Goal: Communication & Community: Answer question/provide support

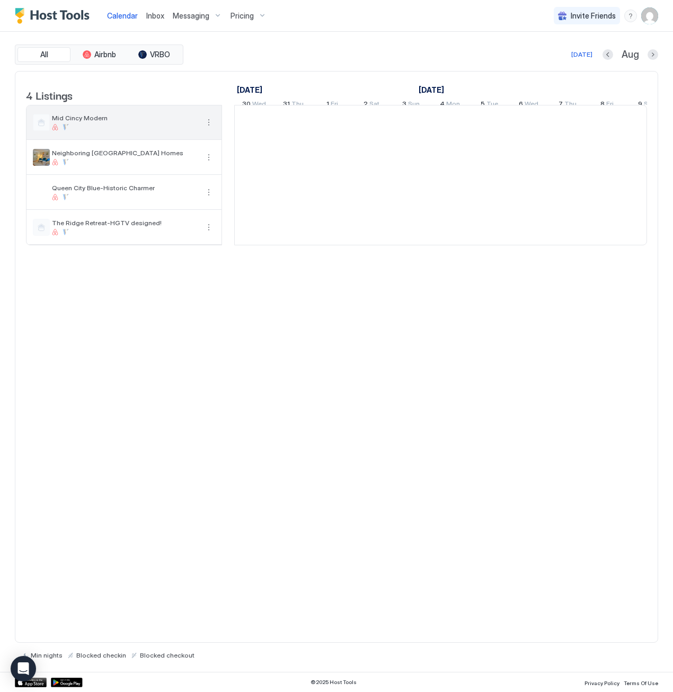
scroll to position [0, 589]
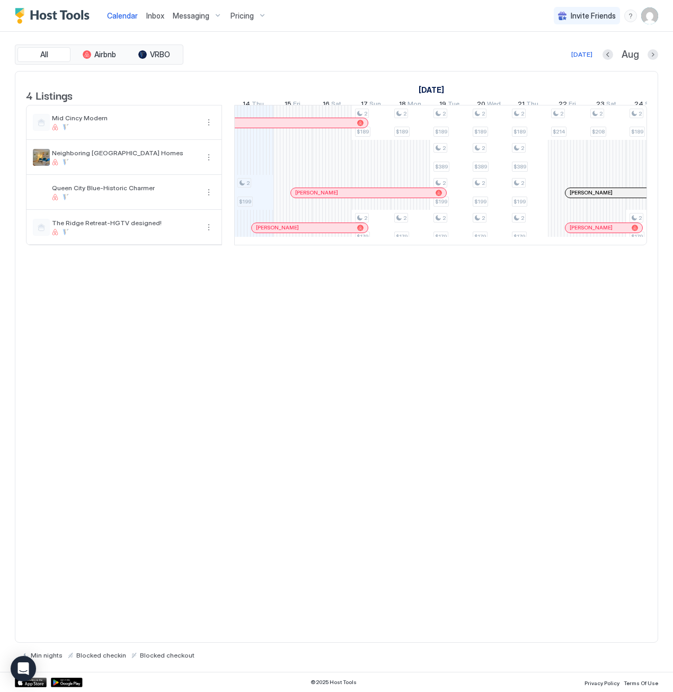
click at [182, 17] on span "Messaging" at bounding box center [191, 16] width 37 height 10
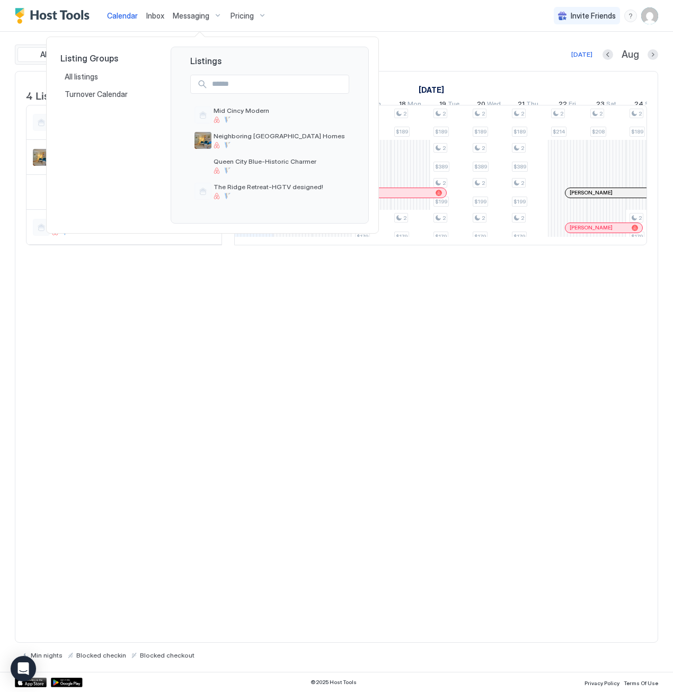
click at [155, 17] on div at bounding box center [336, 346] width 673 height 692
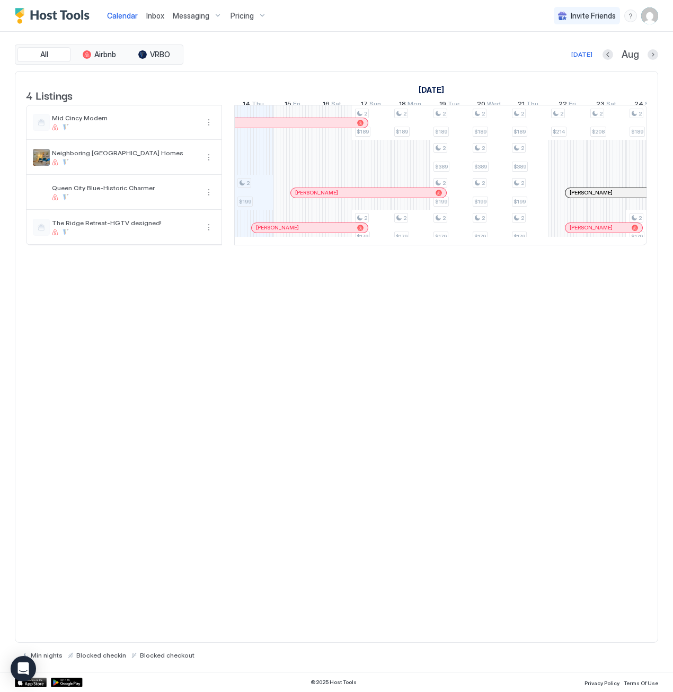
click at [152, 16] on span "Inbox" at bounding box center [155, 15] width 18 height 9
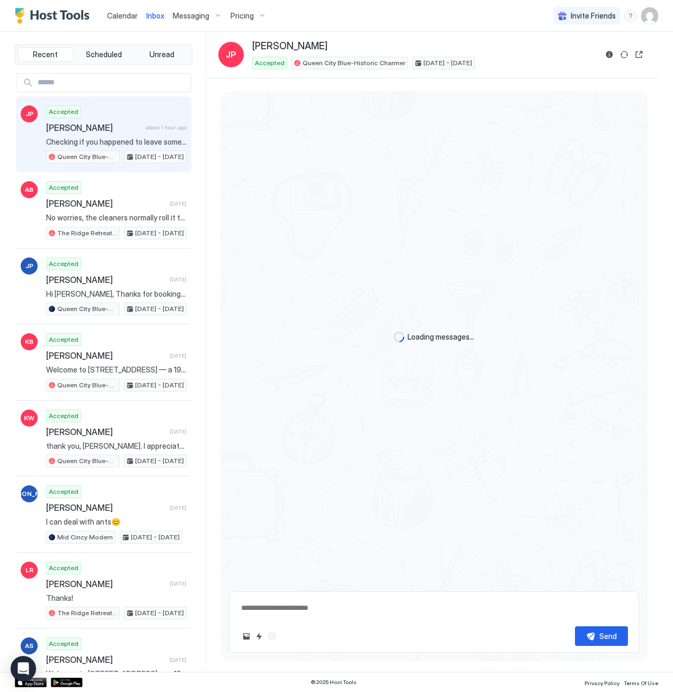
scroll to position [1039, 0]
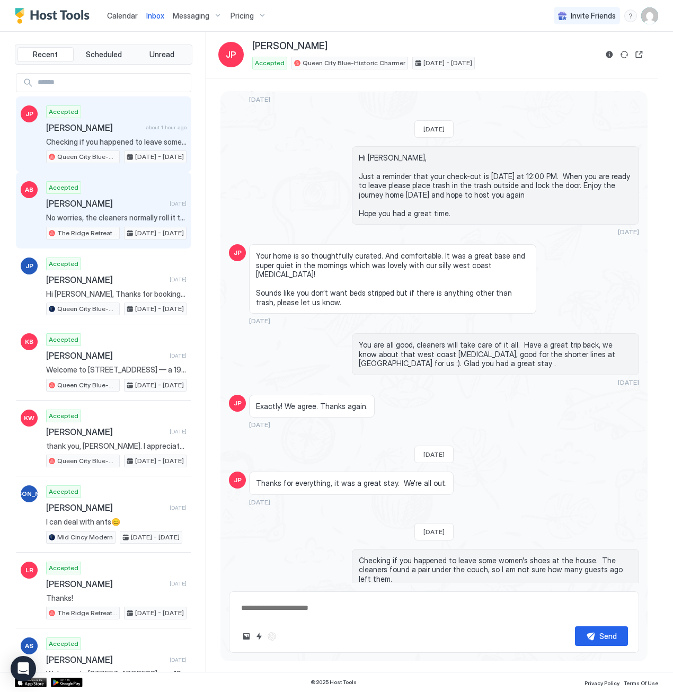
click at [116, 202] on span "[PERSON_NAME]" at bounding box center [105, 203] width 119 height 11
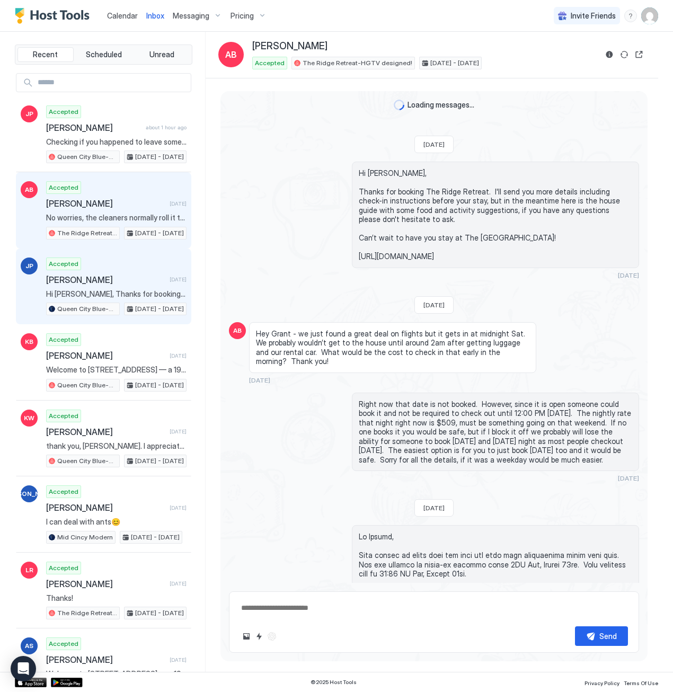
scroll to position [959, 0]
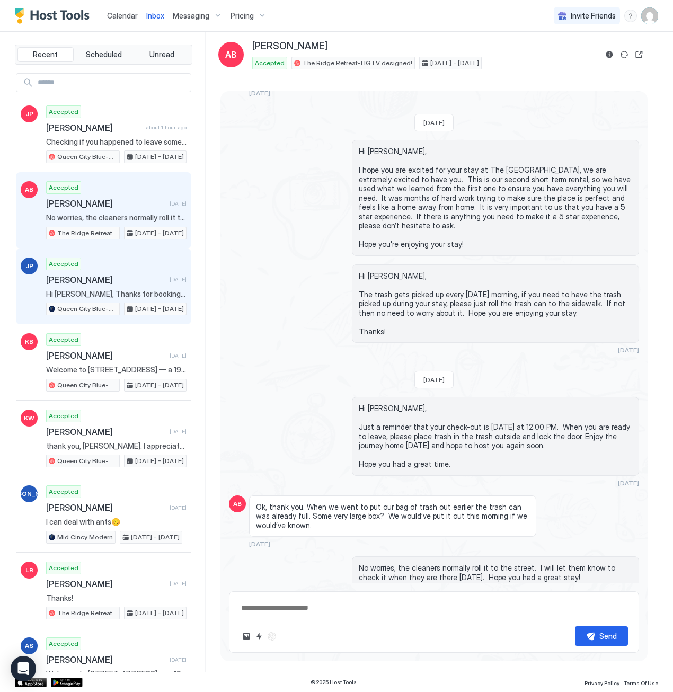
click at [123, 277] on span "[PERSON_NAME]" at bounding box center [105, 280] width 119 height 11
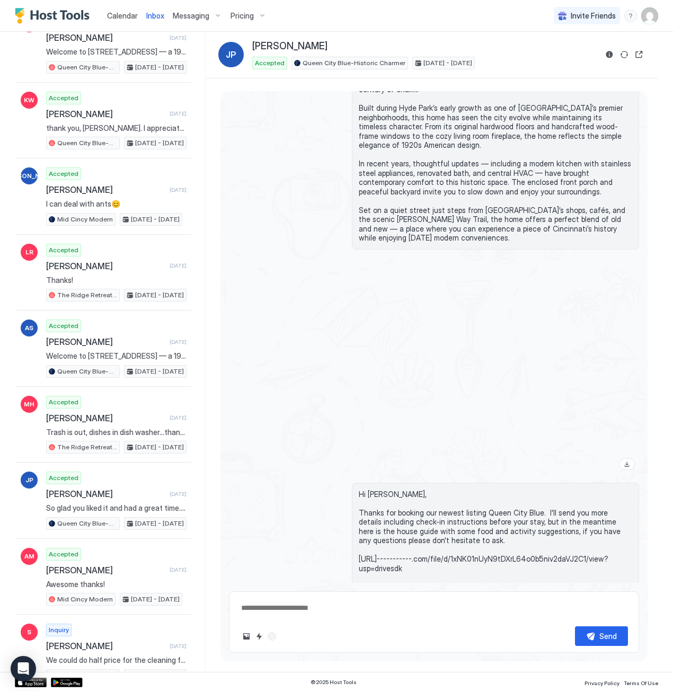
scroll to position [274, 0]
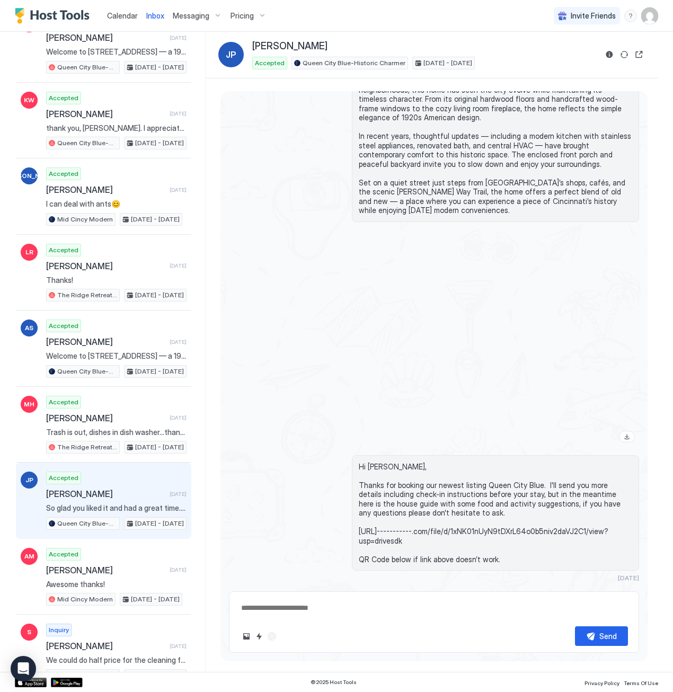
click at [129, 489] on span "[PERSON_NAME]" at bounding box center [105, 494] width 119 height 11
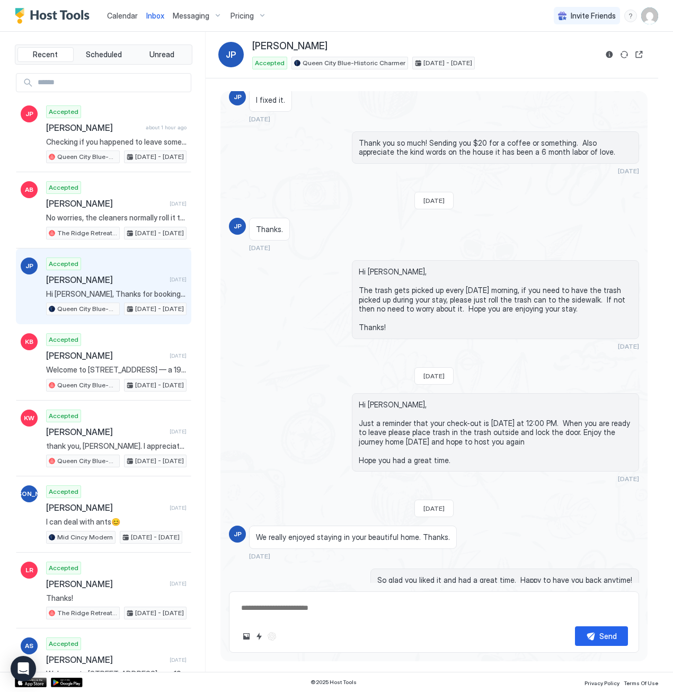
click at [118, 269] on div "Accepted John Peckskamp 1 day ago Hi John, Thanks for booking our newest listin…" at bounding box center [116, 287] width 140 height 58
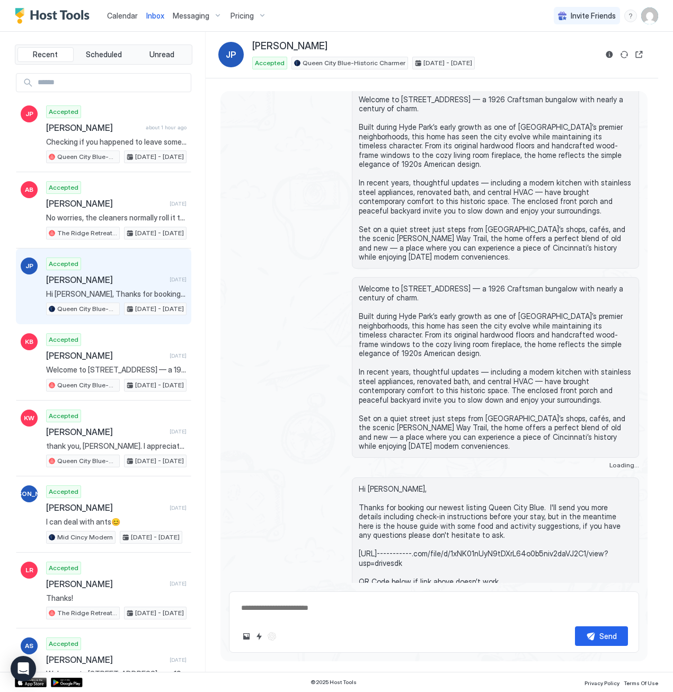
type textarea "*"
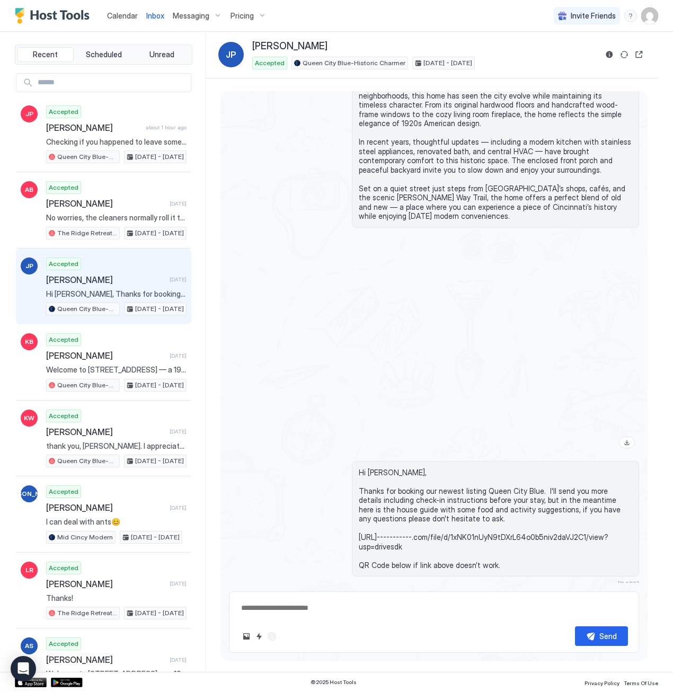
scroll to position [274, 0]
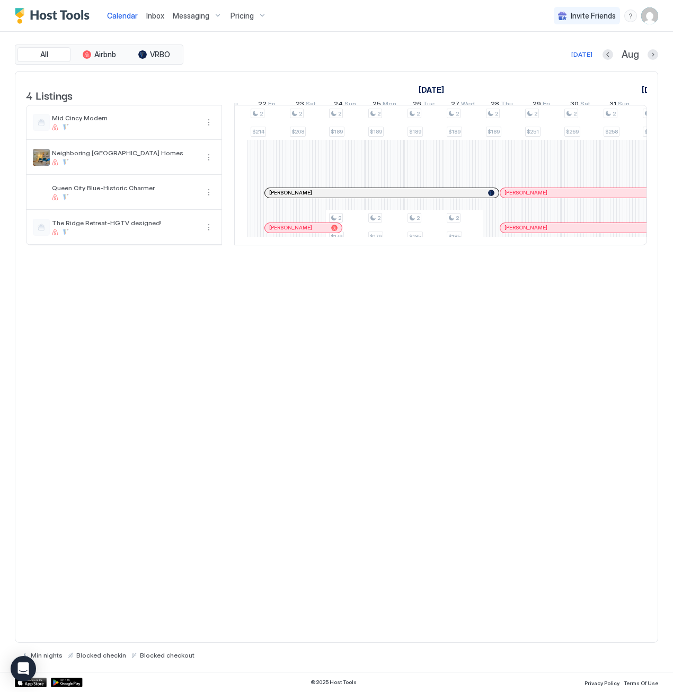
scroll to position [0, 873]
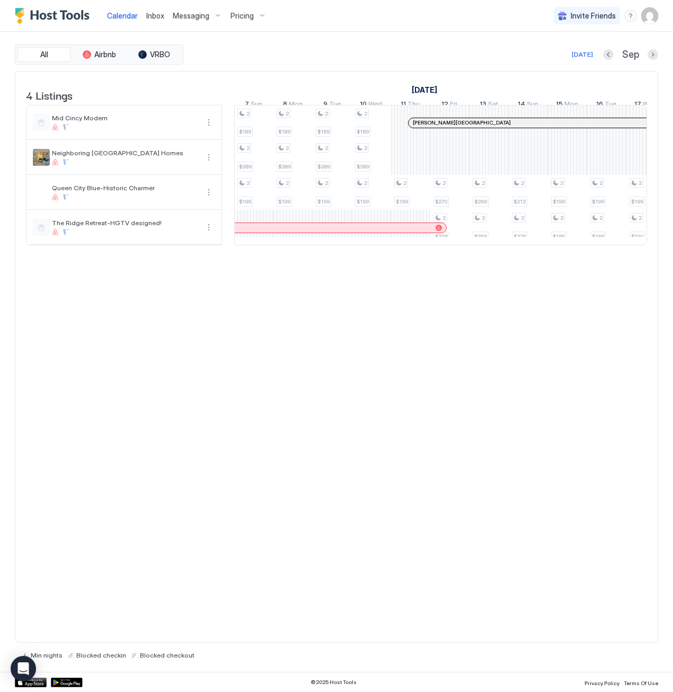
click at [339, 257] on div "4 Listings [DATE] [DATE] [DATE] 19 Tue 20 Wed 21 Thu 22 Fri 23 Sat 24 Sun 25 Mo…" at bounding box center [336, 164] width 642 height 185
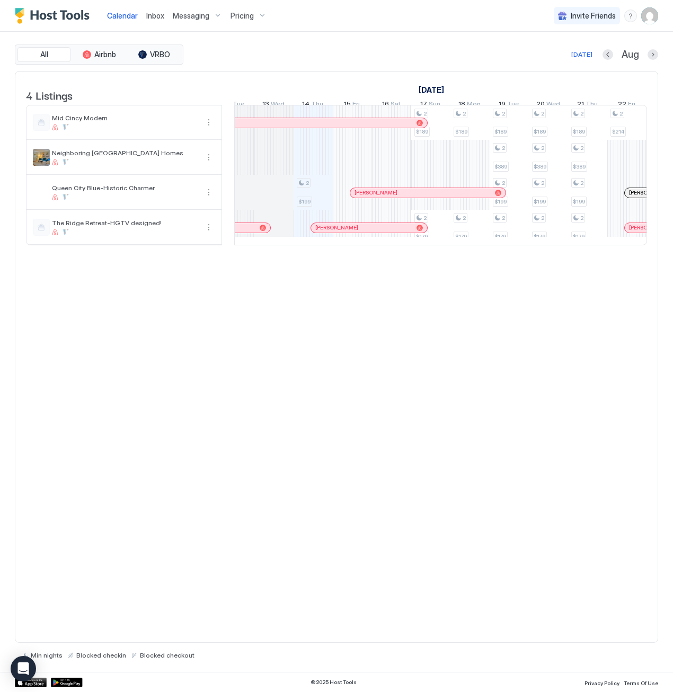
click at [318, 232] on div at bounding box center [318, 228] width 8 height 8
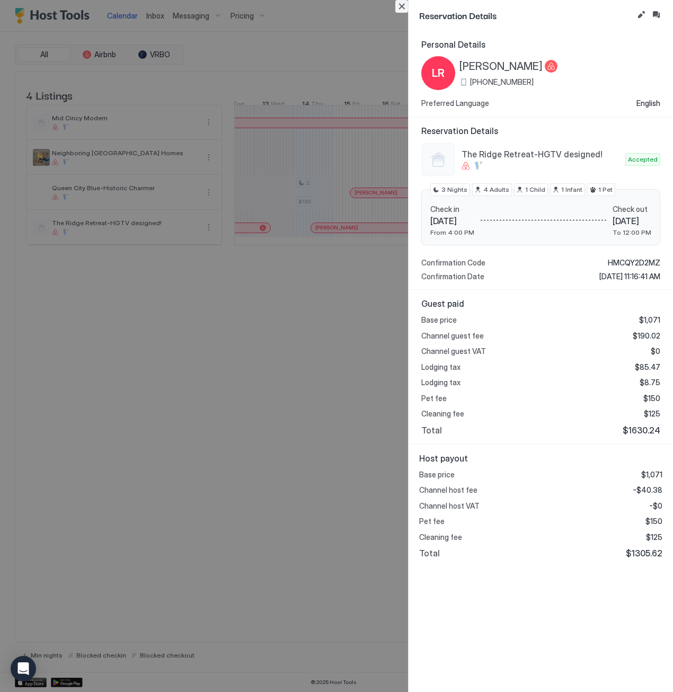
click at [403, 7] on button "Close" at bounding box center [401, 6] width 13 height 13
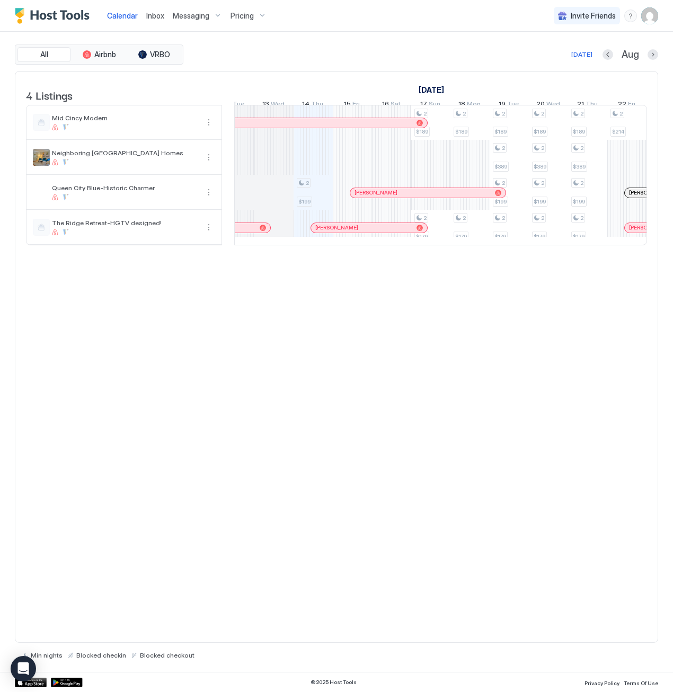
click at [0, 0] on div at bounding box center [0, 0] width 0 height 0
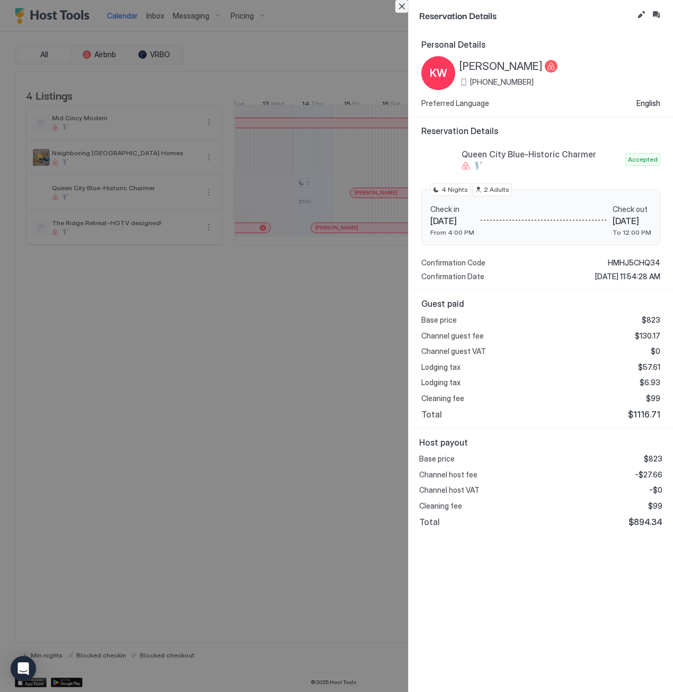
click at [402, 9] on button "Close" at bounding box center [401, 6] width 13 height 13
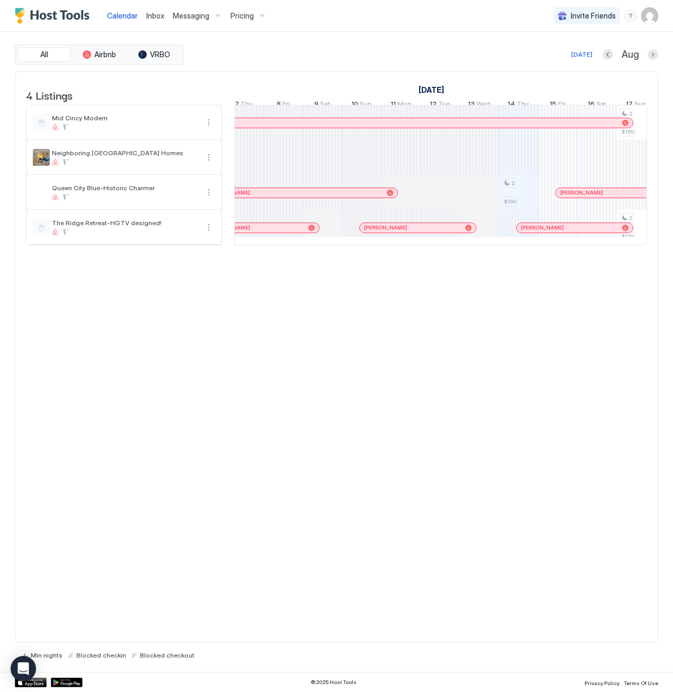
click at [368, 232] on div at bounding box center [368, 228] width 8 height 8
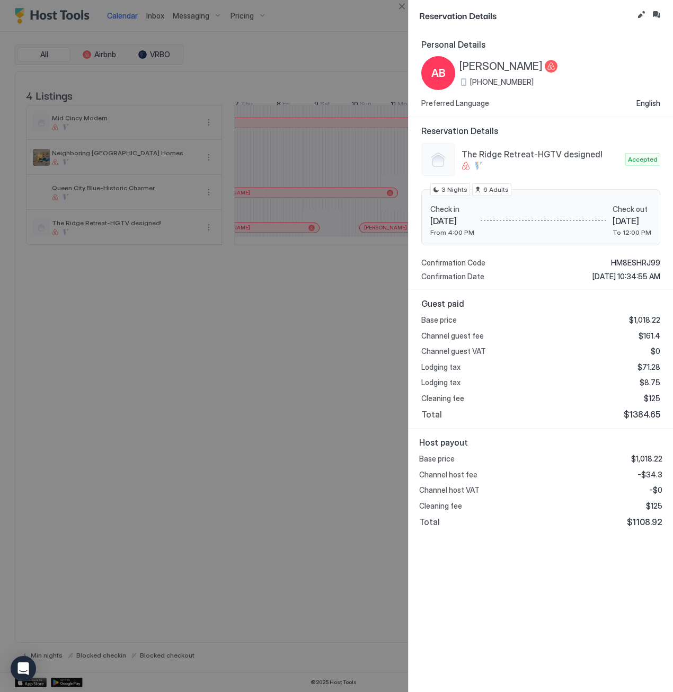
click at [357, 291] on div at bounding box center [336, 346] width 673 height 692
click at [405, 9] on button "Close" at bounding box center [401, 6] width 13 height 13
